Goal: Information Seeking & Learning: Learn about a topic

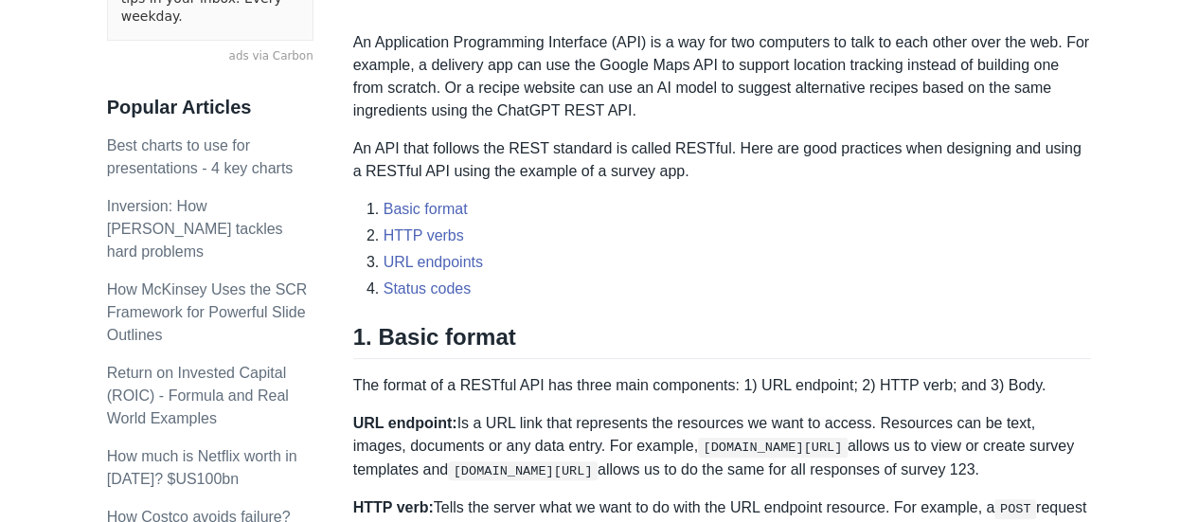
scroll to position [663, 0]
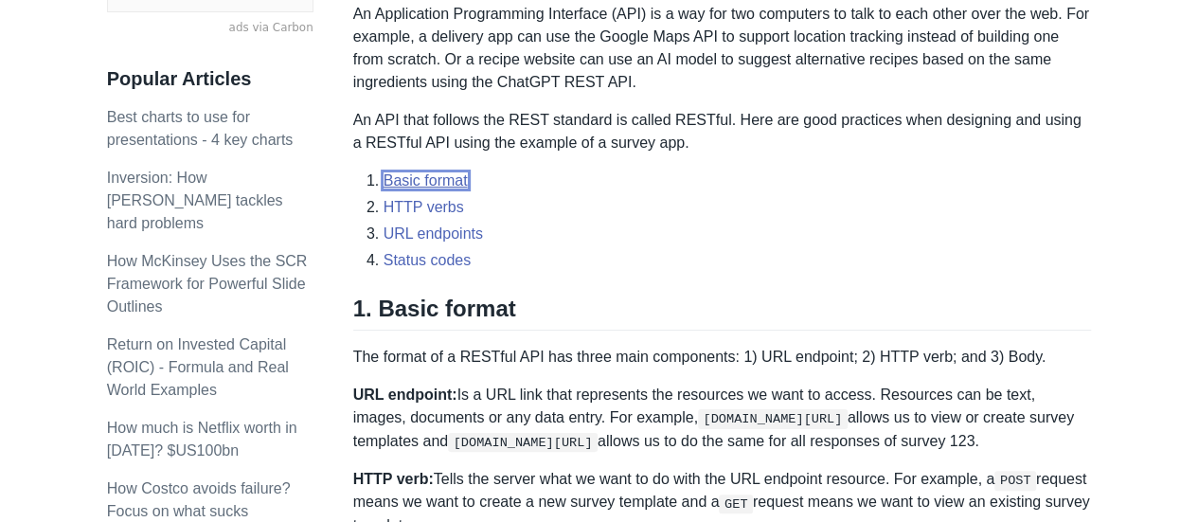
click at [445, 182] on link "Basic format" at bounding box center [425, 180] width 84 height 16
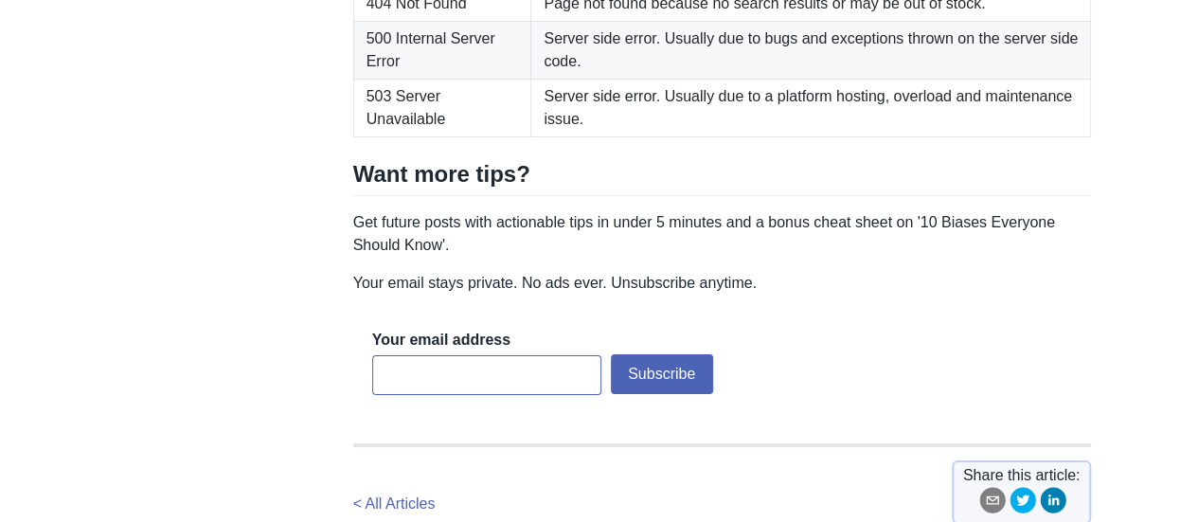
scroll to position [3416, 0]
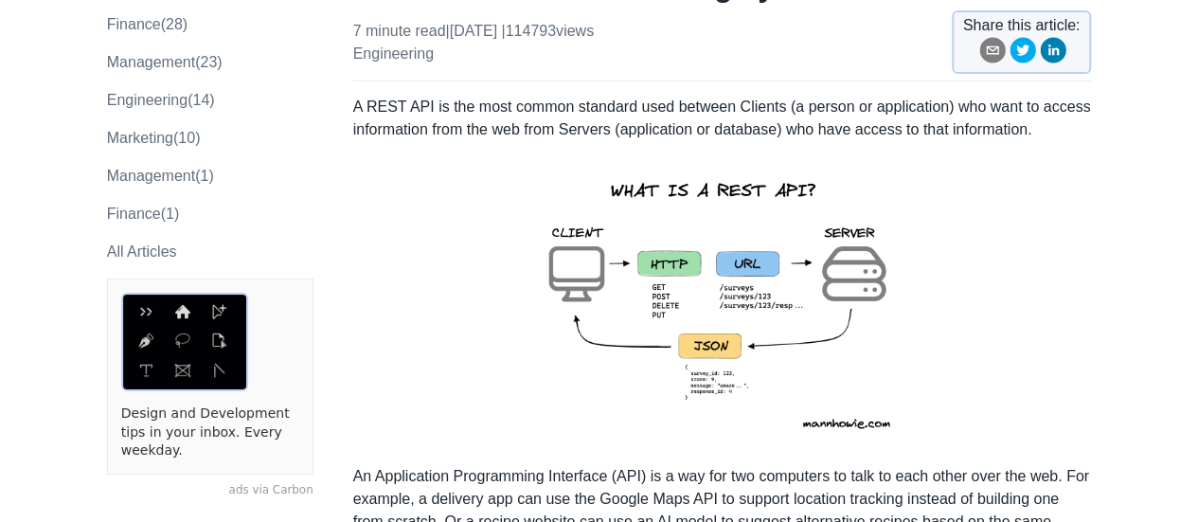
scroll to position [95, 0]
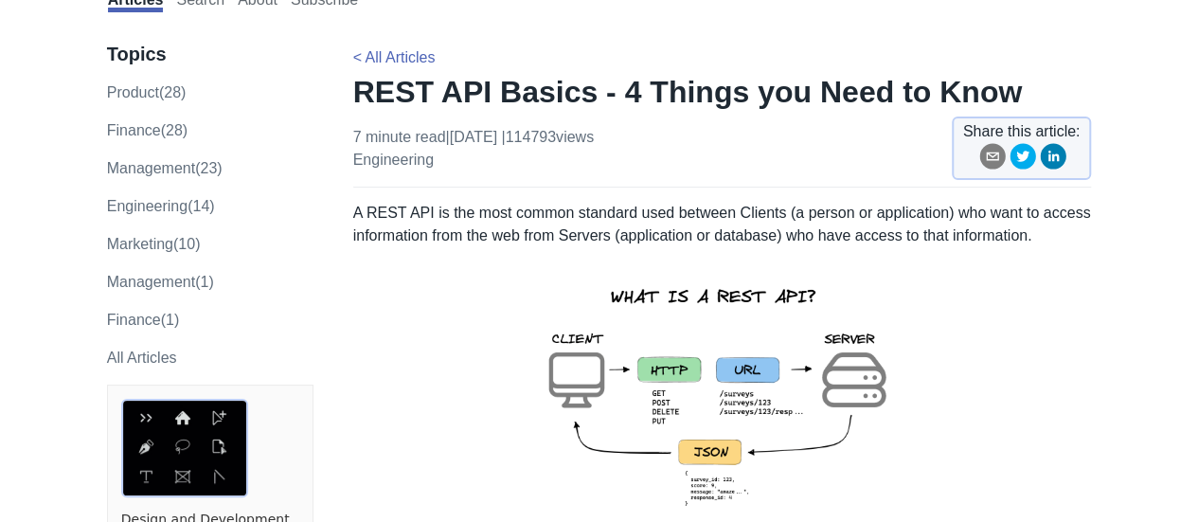
drag, startPoint x: 348, startPoint y: 217, endPoint x: 597, endPoint y: 231, distance: 248.5
click at [654, 221] on p "A REST API is the most common standard used between Clients (a person or applic…" at bounding box center [722, 224] width 739 height 45
click at [919, 234] on p "A REST API is the most common standard used between Clients (a person or applic…" at bounding box center [722, 224] width 739 height 45
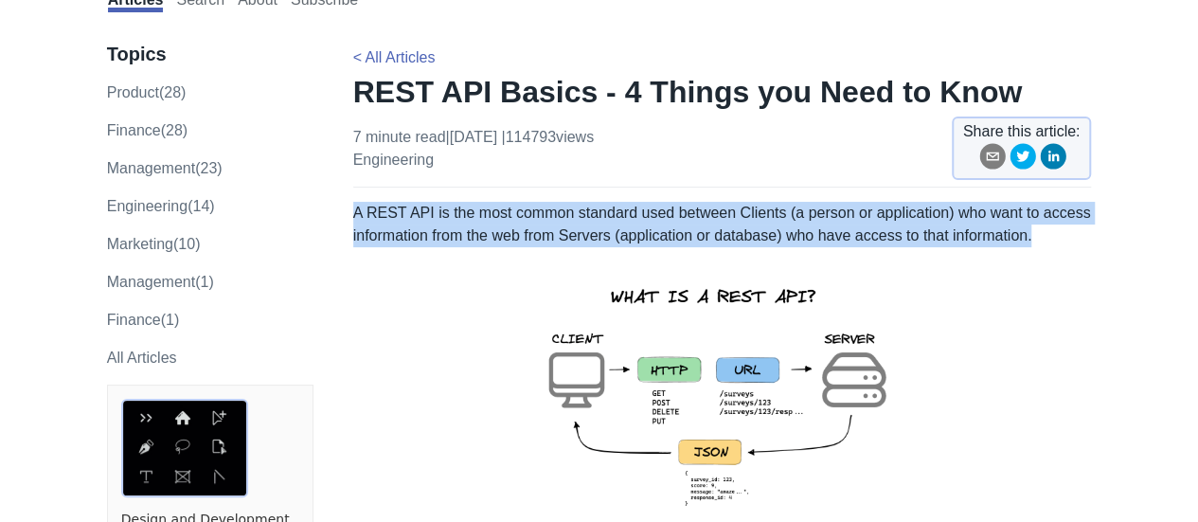
drag, startPoint x: 1038, startPoint y: 240, endPoint x: 354, endPoint y: 218, distance: 684.0
click at [354, 218] on p "A REST API is the most common standard used between Clients (a person or applic…" at bounding box center [722, 224] width 739 height 45
copy p "A REST API is the most common standard used between Clients (a person or applic…"
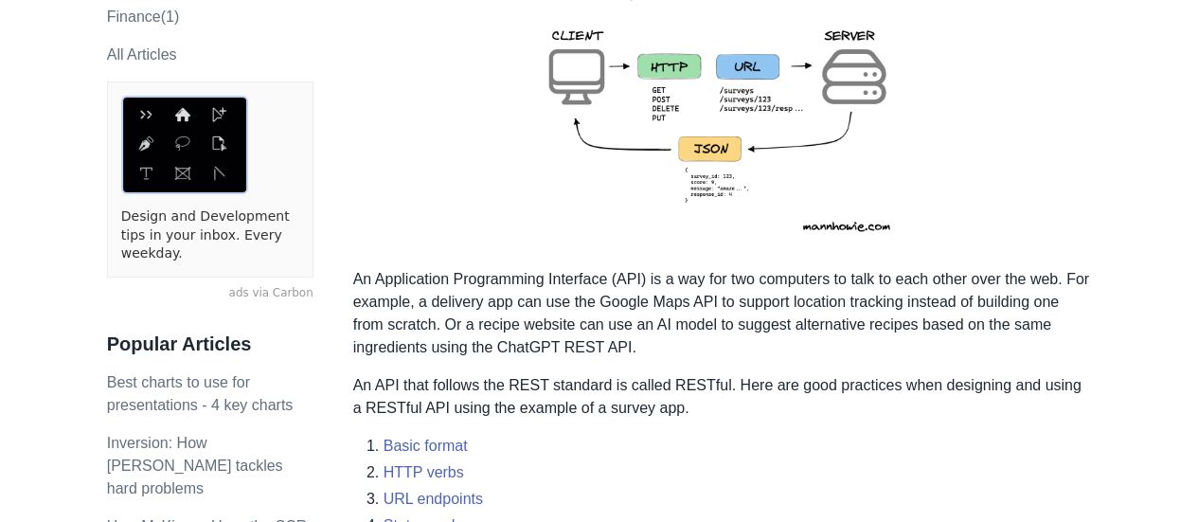
scroll to position [473, 0]
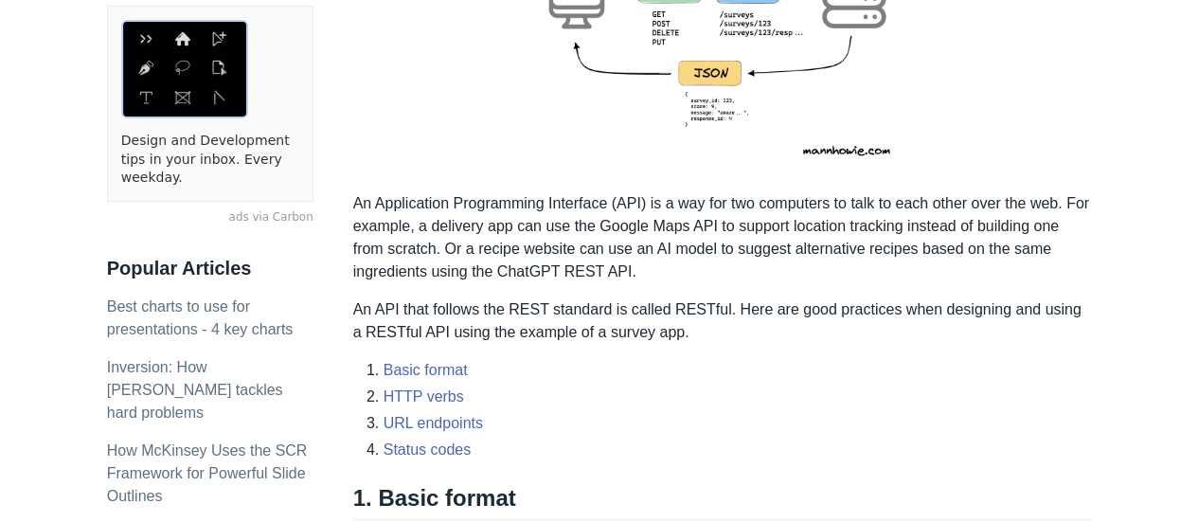
drag, startPoint x: 346, startPoint y: 205, endPoint x: 827, endPoint y: 217, distance: 481.2
click at [984, 210] on p "An Application Programming Interface (API) is a way for two computers to talk t…" at bounding box center [722, 237] width 739 height 91
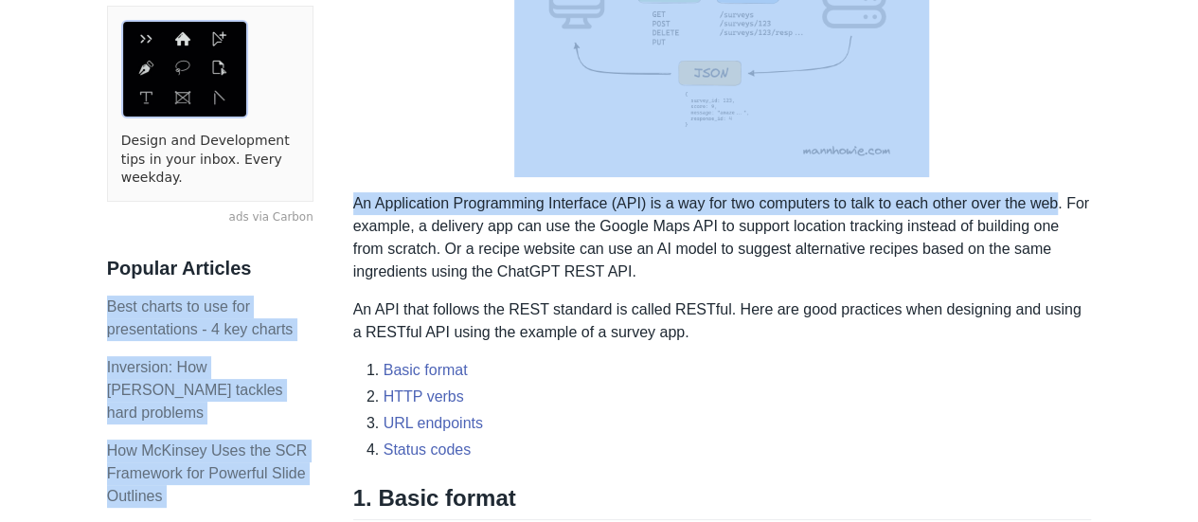
drag, startPoint x: 1058, startPoint y: 203, endPoint x: 351, endPoint y: 206, distance: 706.4
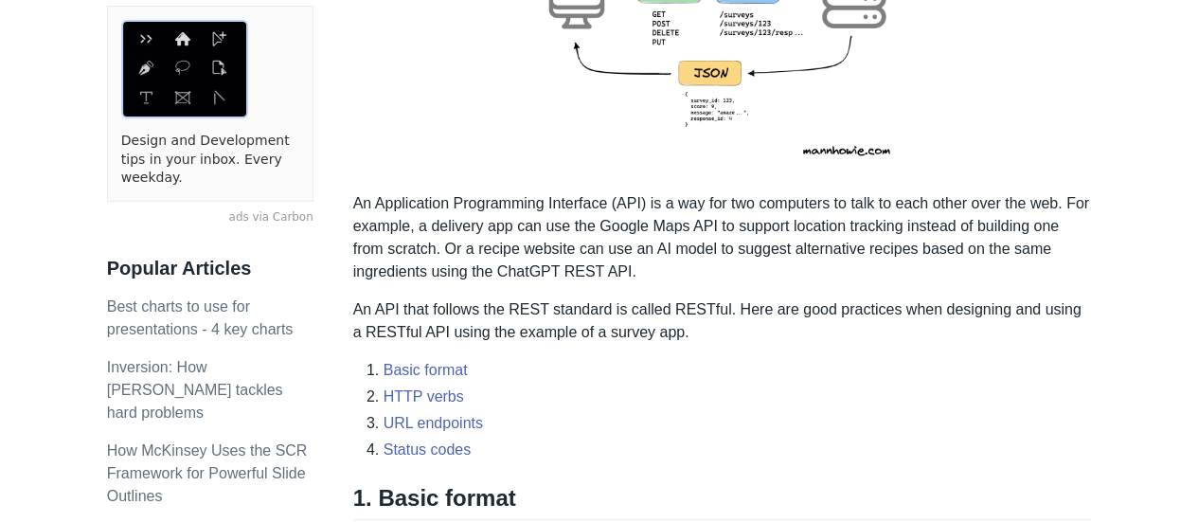
click at [381, 217] on p "An Application Programming Interface (API) is a way for two computers to talk t…" at bounding box center [722, 237] width 739 height 91
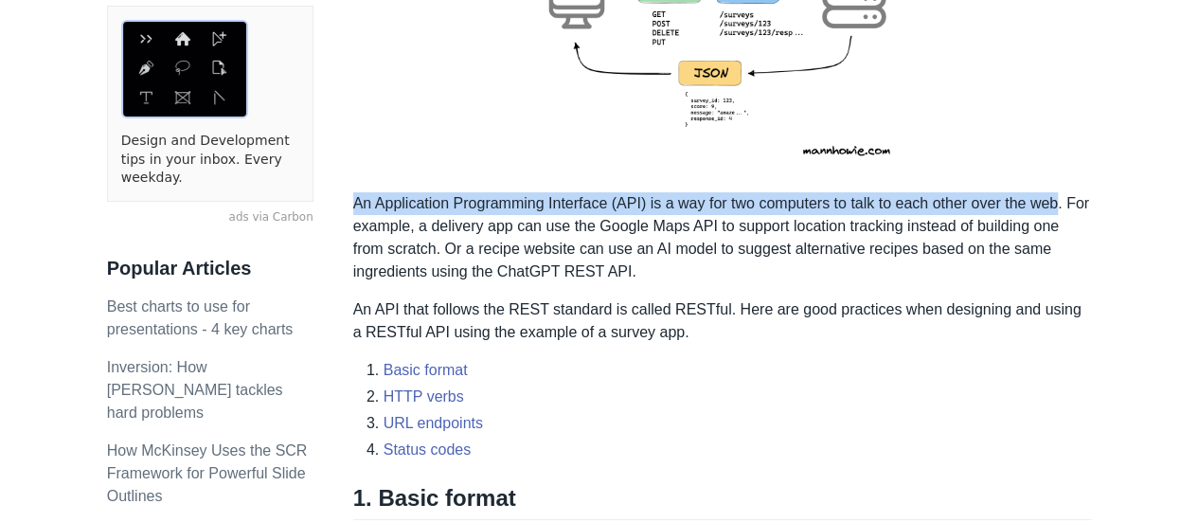
drag, startPoint x: 354, startPoint y: 202, endPoint x: 1058, endPoint y: 211, distance: 703.6
click at [1058, 211] on p "An Application Programming Interface (API) is a way for two computers to talk t…" at bounding box center [722, 237] width 739 height 91
copy p "An Application Programming Interface (API) is a way for two computers to talk t…"
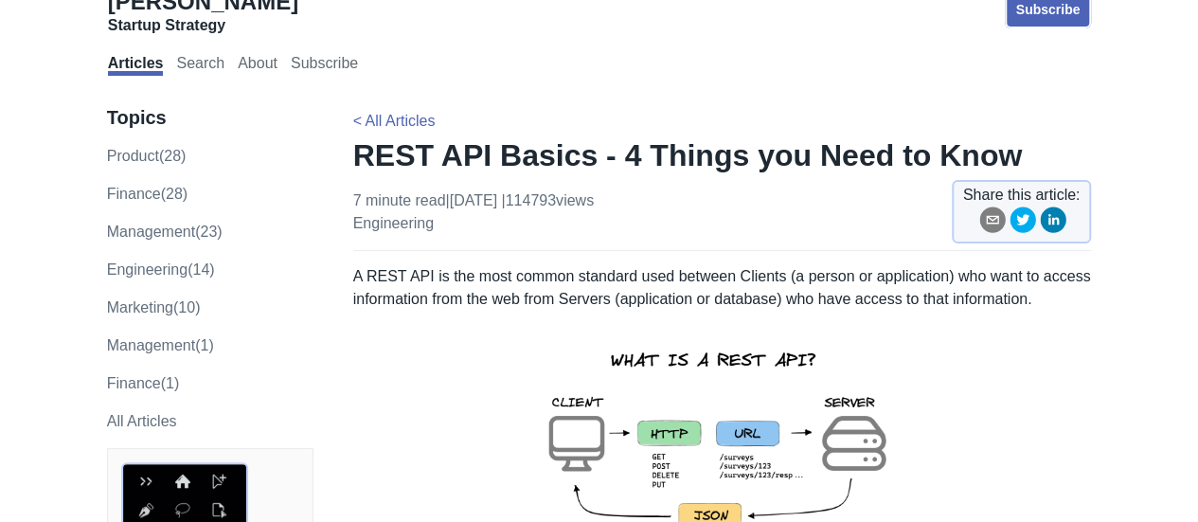
scroll to position [0, 0]
